Goal: Transaction & Acquisition: Purchase product/service

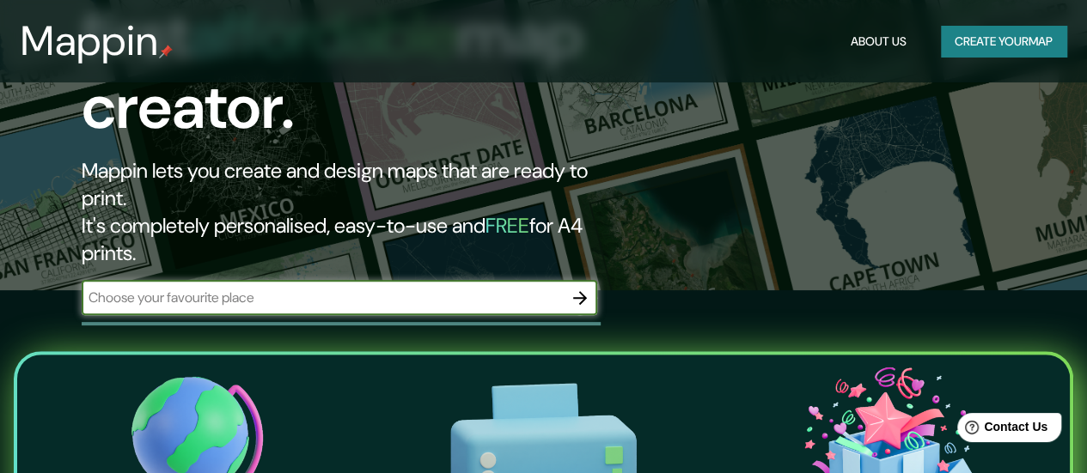
scroll to position [172, 0]
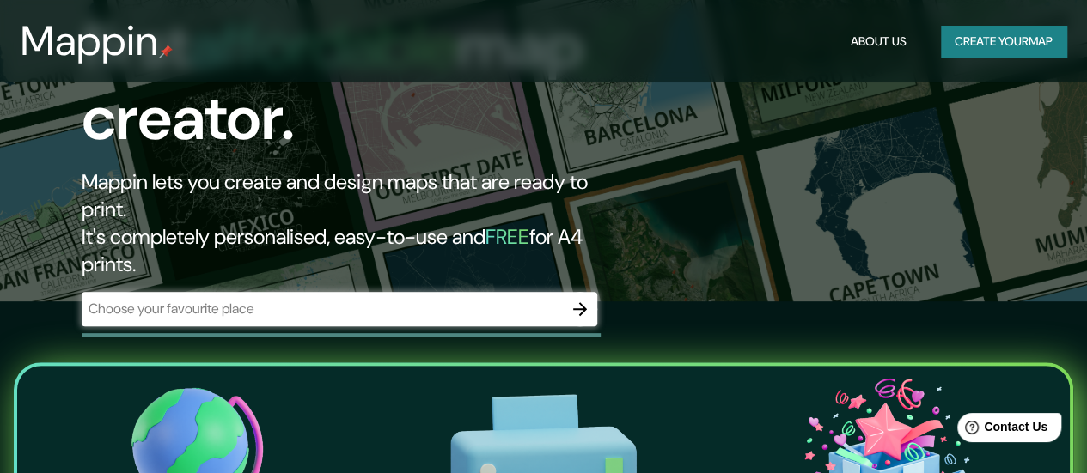
click at [489, 292] on div "​" at bounding box center [340, 309] width 516 height 34
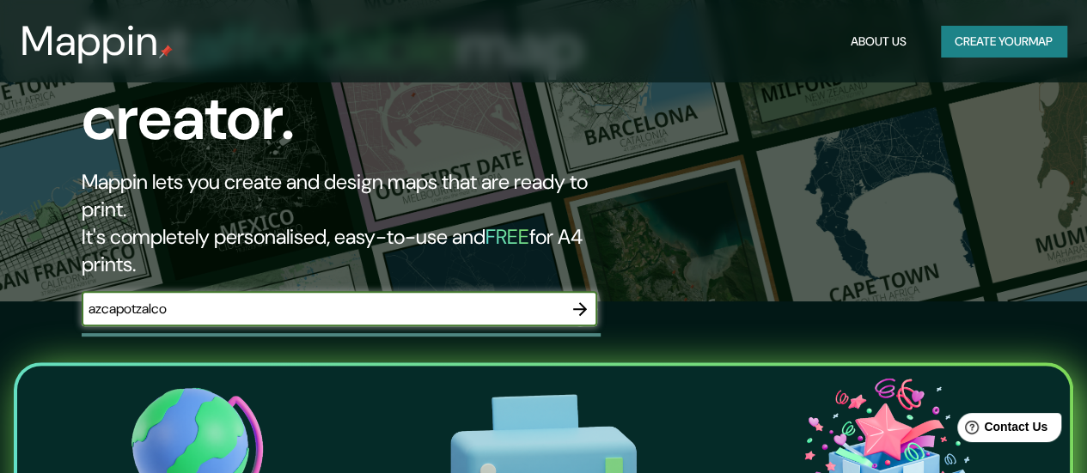
type input "azcapotzalco"
click at [581, 292] on button "button" at bounding box center [580, 309] width 34 height 34
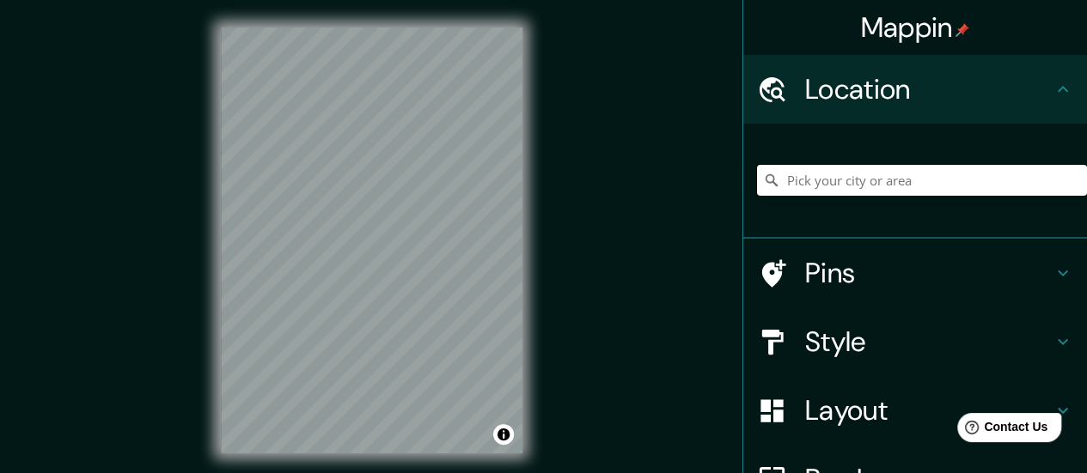
click at [780, 188] on input "Pick your city or area" at bounding box center [922, 180] width 330 height 31
type input "[GEOGRAPHIC_DATA], [GEOGRAPHIC_DATA], [GEOGRAPHIC_DATA]"
click at [830, 273] on h4 "Pins" at bounding box center [928, 273] width 247 height 34
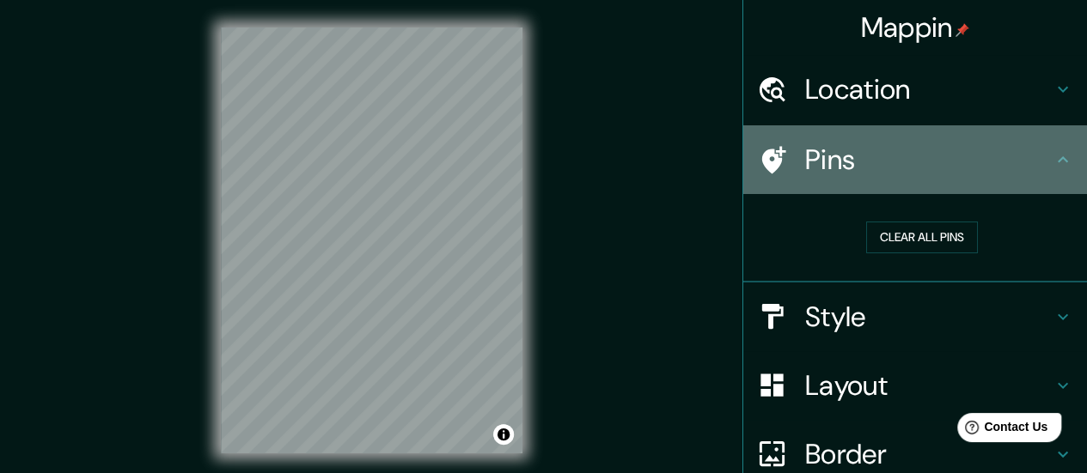
click at [805, 176] on h4 "Pins" at bounding box center [928, 160] width 247 height 34
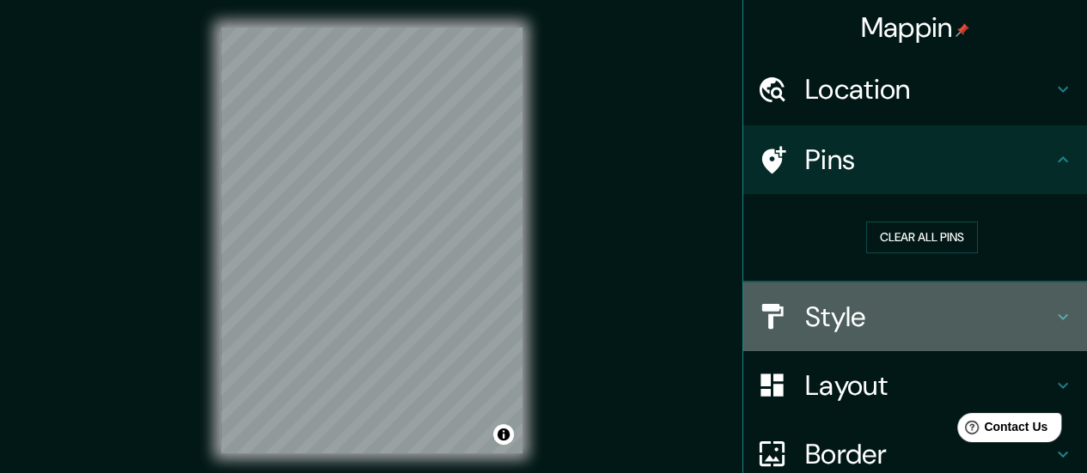
click at [821, 306] on h4 "Style" at bounding box center [928, 317] width 247 height 34
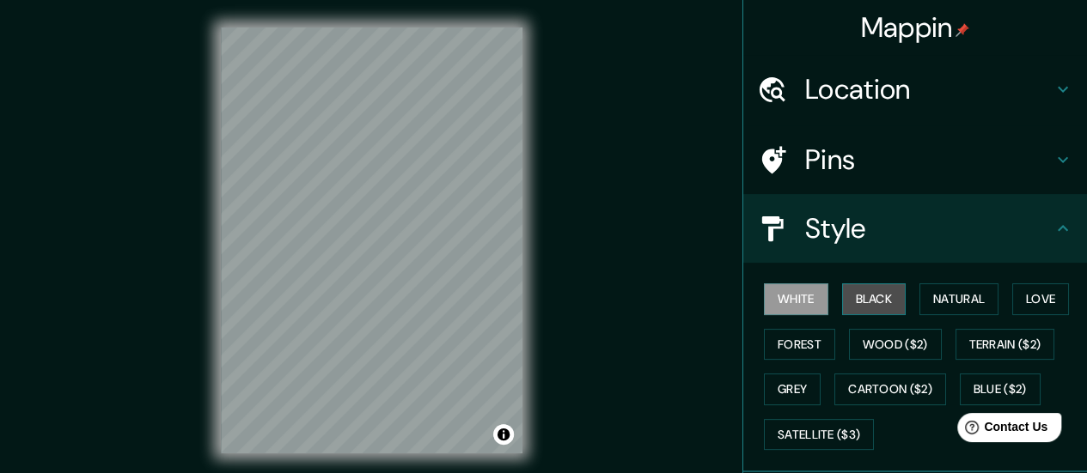
click at [856, 290] on button "Black" at bounding box center [874, 300] width 64 height 32
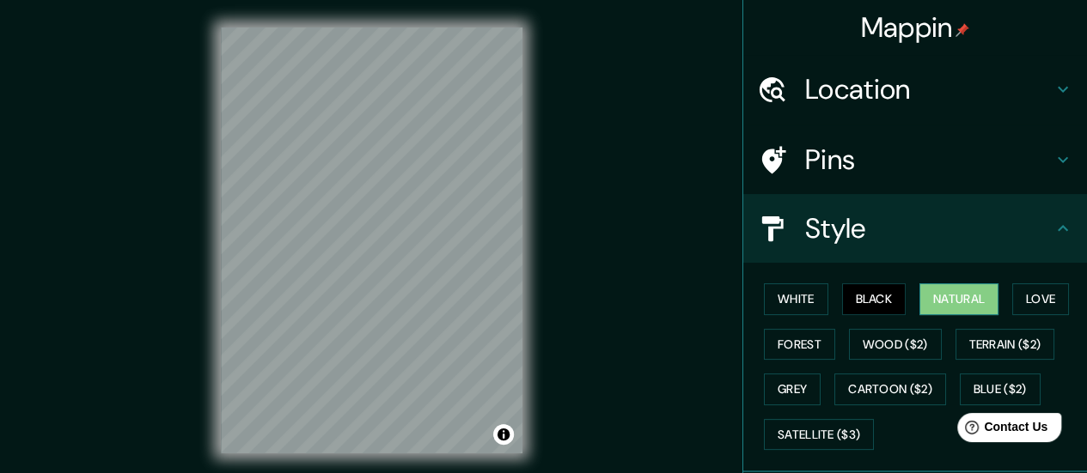
click at [943, 296] on button "Natural" at bounding box center [958, 300] width 79 height 32
click at [774, 339] on button "Forest" at bounding box center [799, 345] width 71 height 32
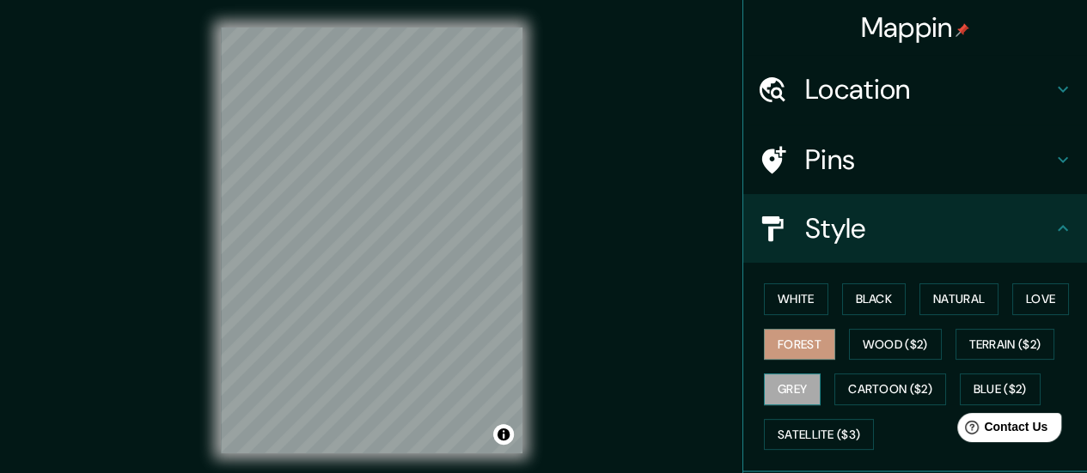
click at [778, 388] on button "Grey" at bounding box center [792, 390] width 57 height 32
click at [868, 297] on button "Black" at bounding box center [874, 300] width 64 height 32
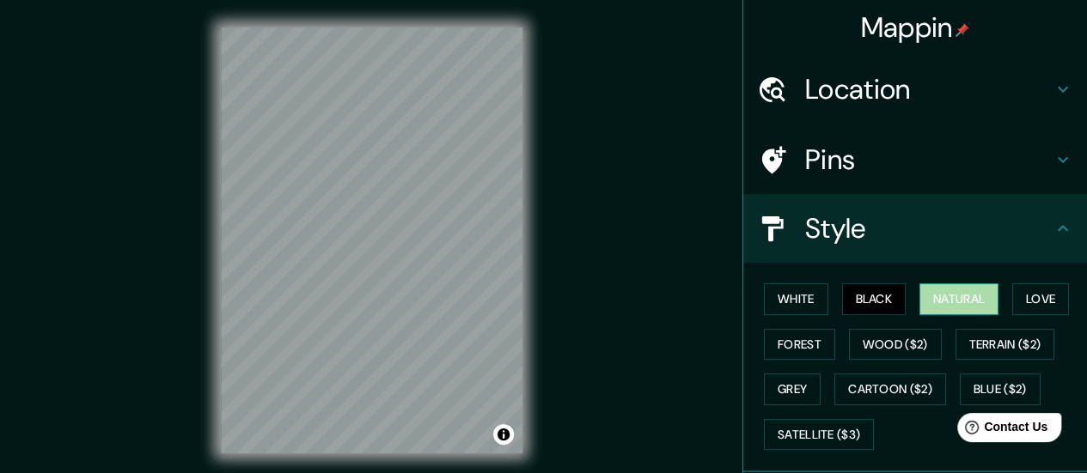
click at [923, 296] on button "Natural" at bounding box center [958, 300] width 79 height 32
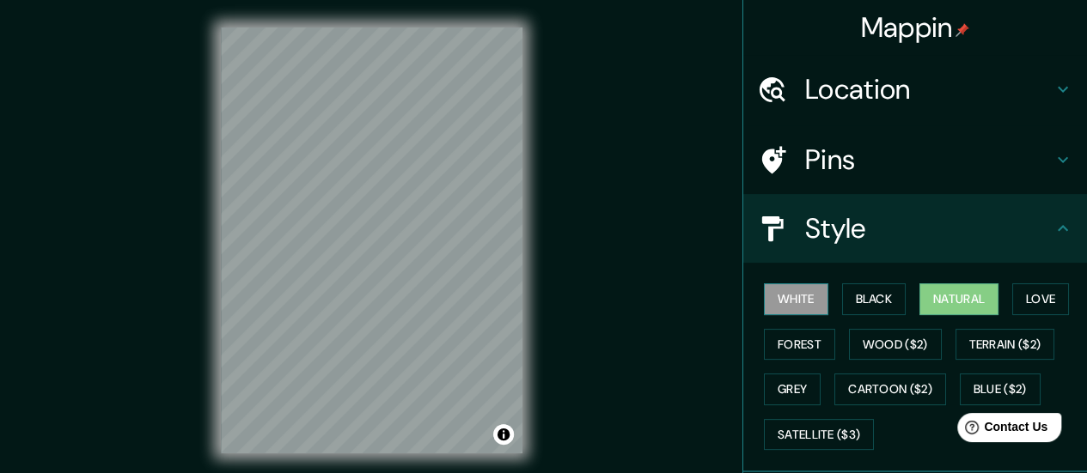
click at [781, 293] on button "White" at bounding box center [796, 300] width 64 height 32
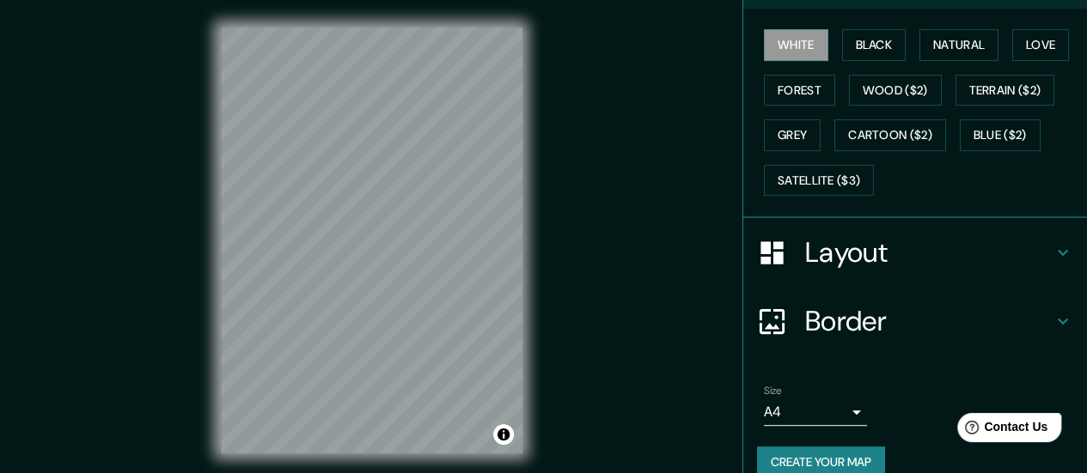
scroll to position [277, 0]
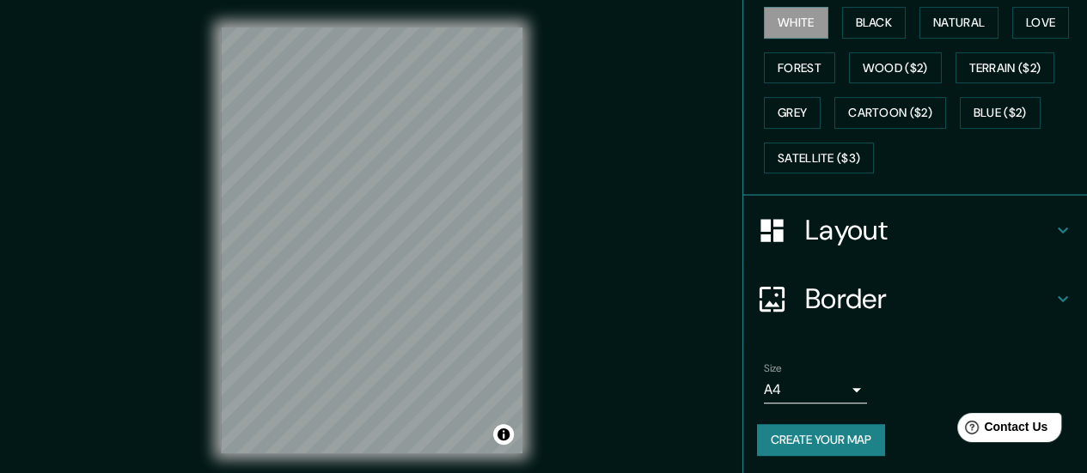
click at [791, 429] on button "Create your map" at bounding box center [821, 440] width 128 height 32
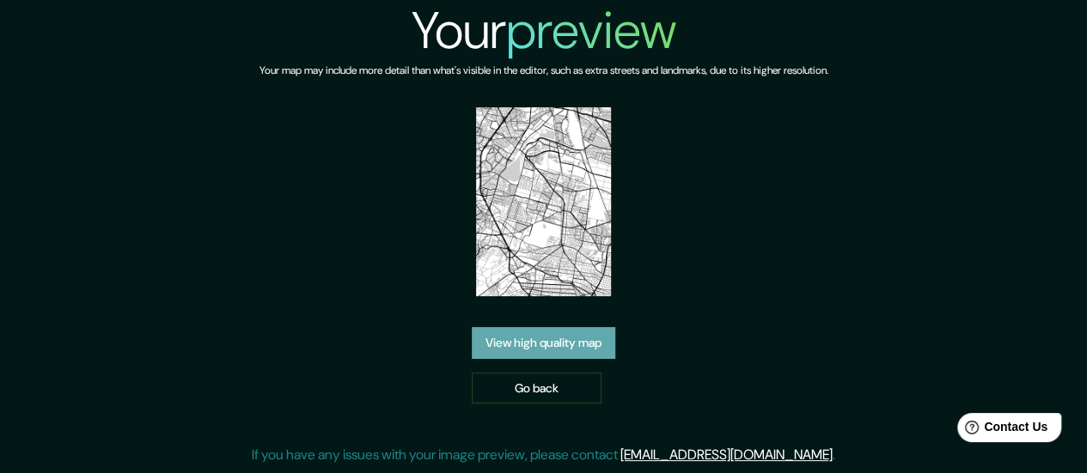
click at [541, 340] on link "View high quality map" at bounding box center [543, 343] width 143 height 32
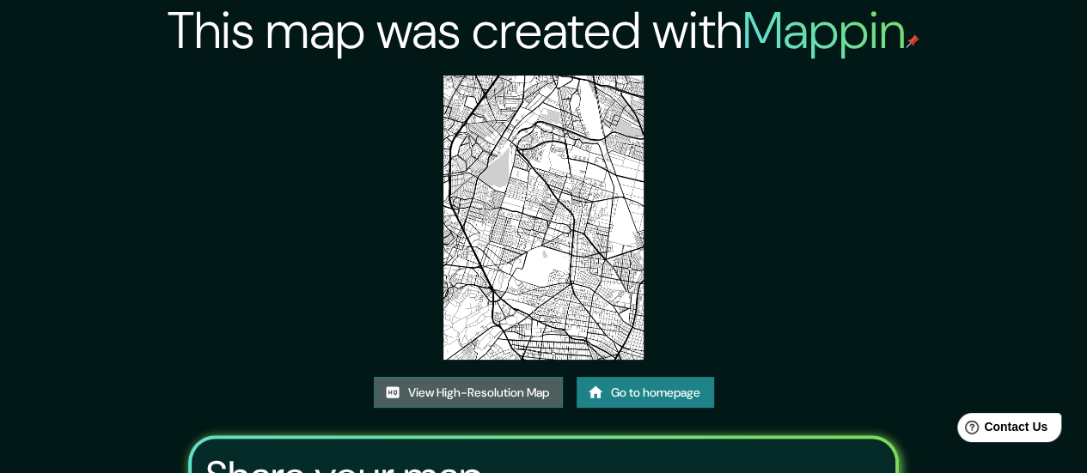
click at [404, 396] on link "View High-Resolution Map" at bounding box center [468, 393] width 189 height 32
